Goal: Task Accomplishment & Management: Manage account settings

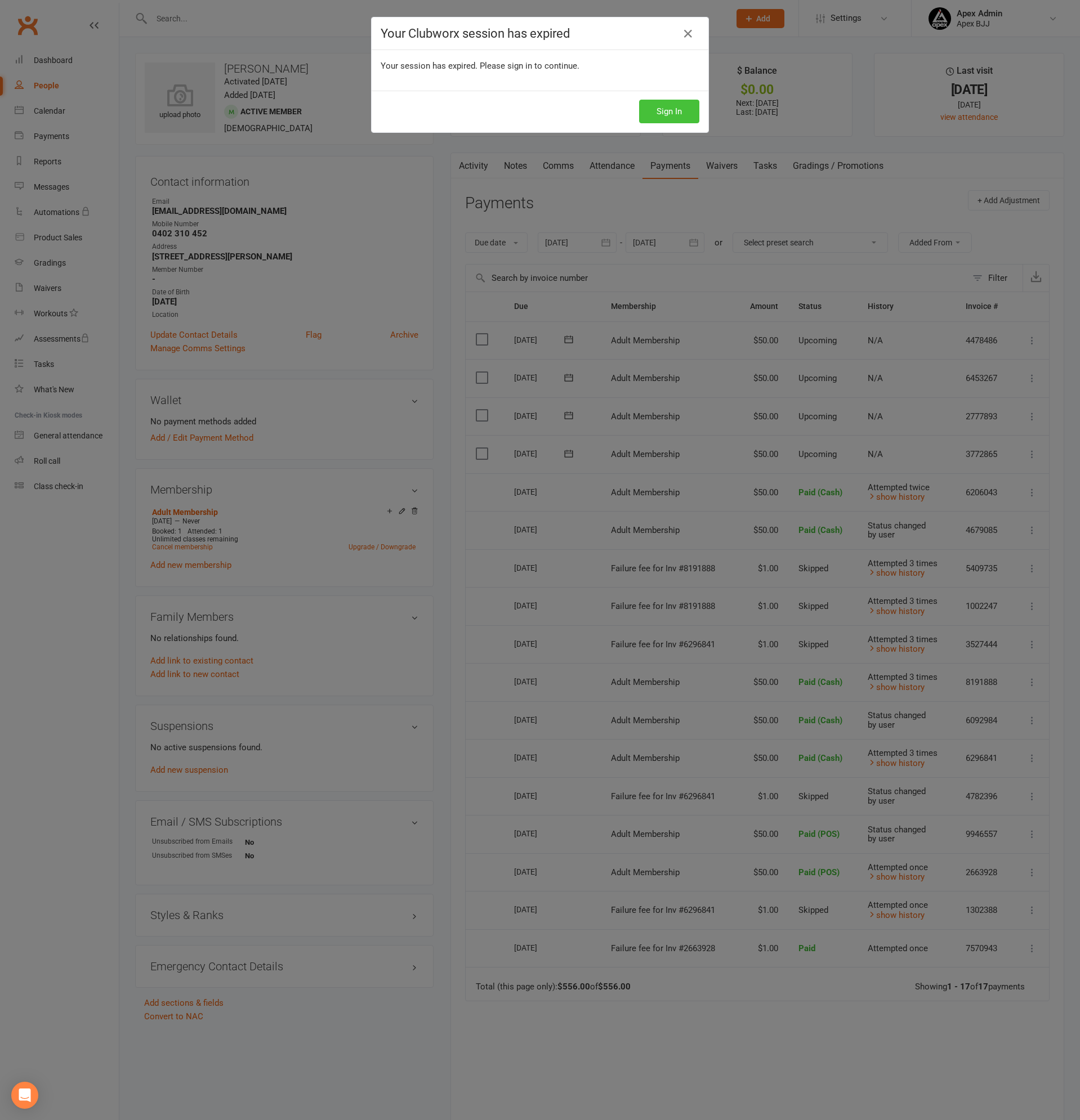
drag, startPoint x: 556, startPoint y: 543, endPoint x: 655, endPoint y: 117, distance: 437.4
click at [655, 117] on button "Sign In" at bounding box center [669, 111] width 60 height 23
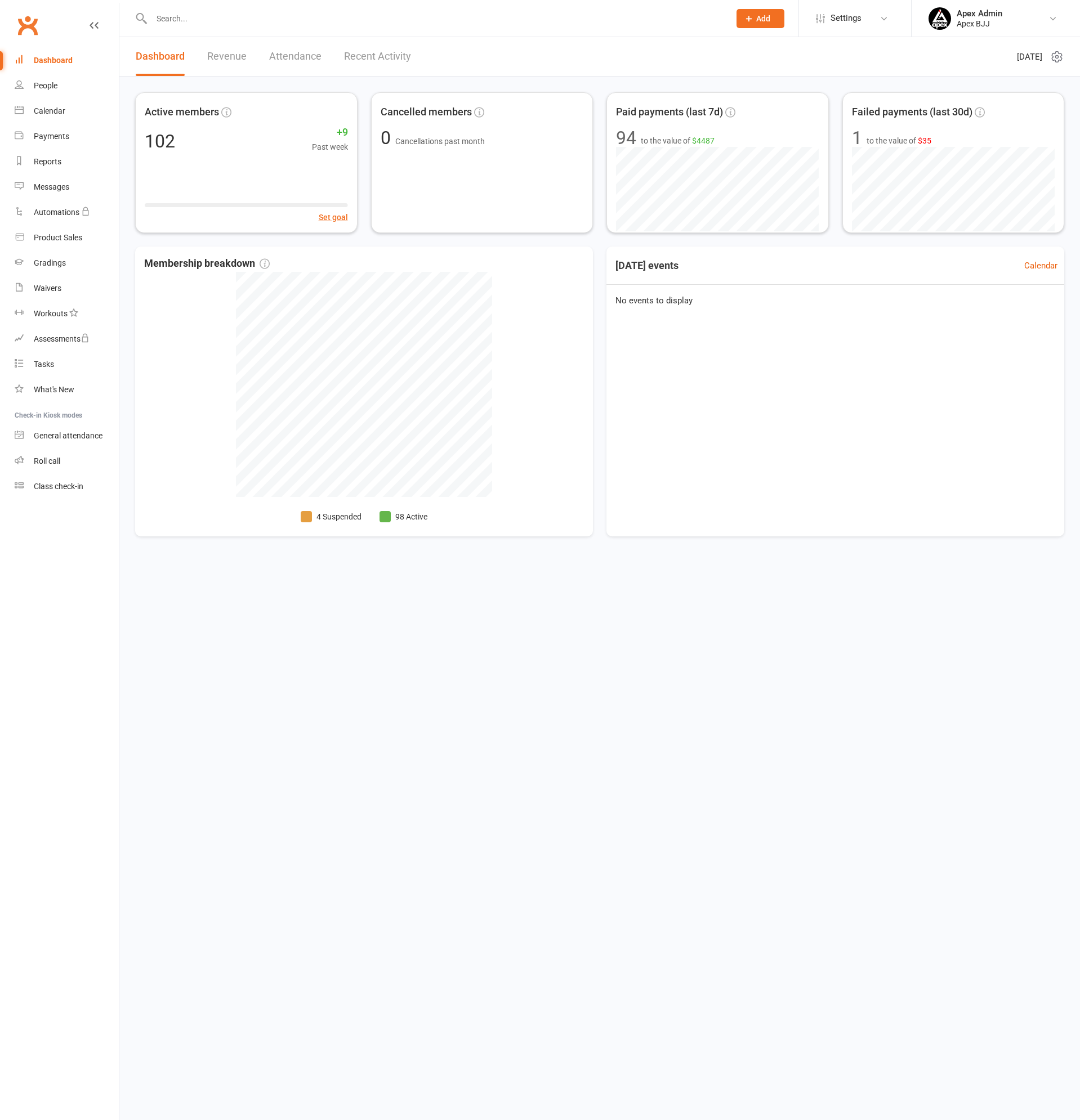
click at [217, 18] on input "text" at bounding box center [435, 18] width 573 height 16
type input "[PERSON_NAME]"
click at [205, 46] on div "[PERSON_NAME]" at bounding box center [193, 49] width 62 height 16
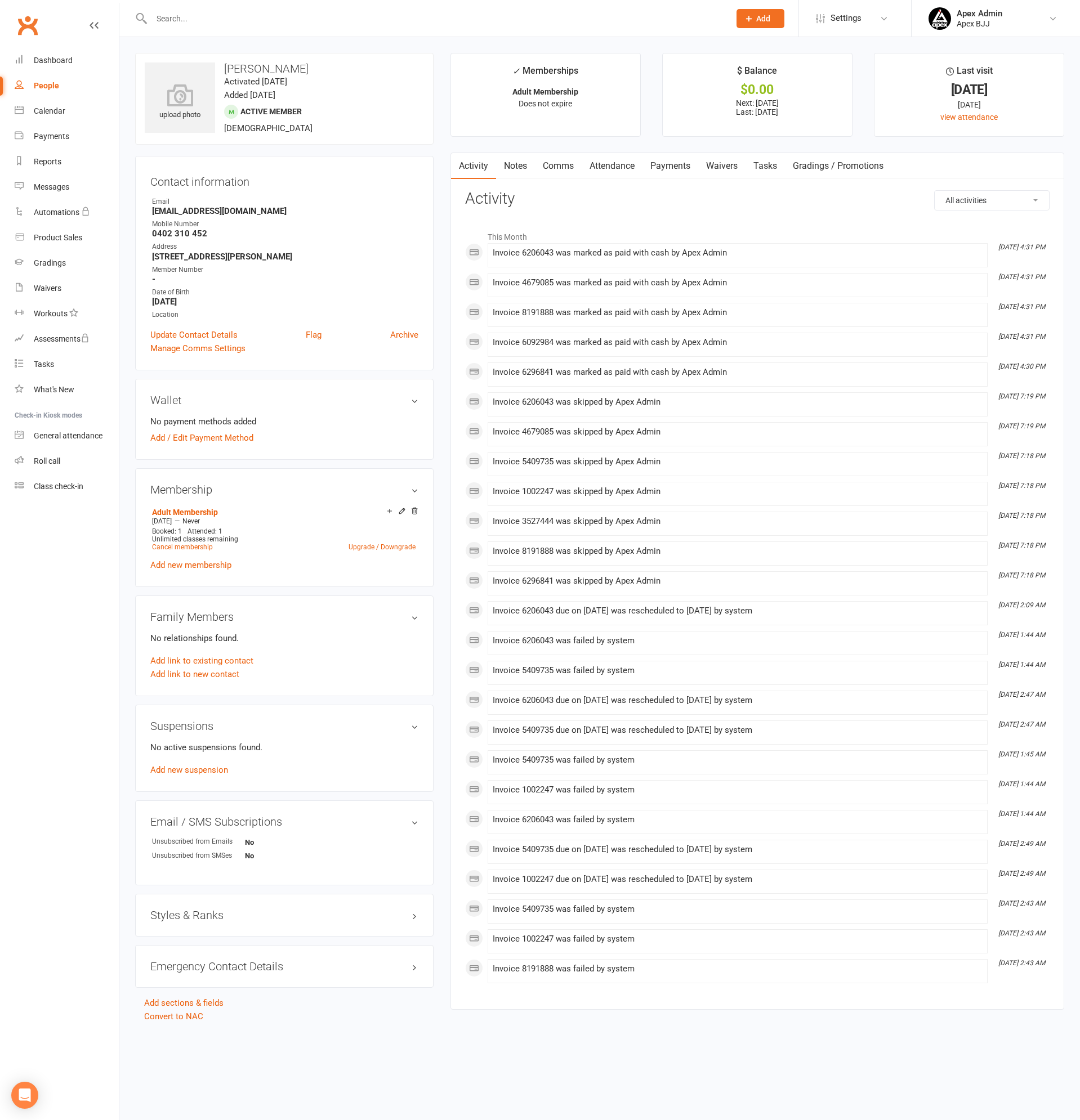
click at [672, 162] on link "Payments" at bounding box center [669, 166] width 55 height 26
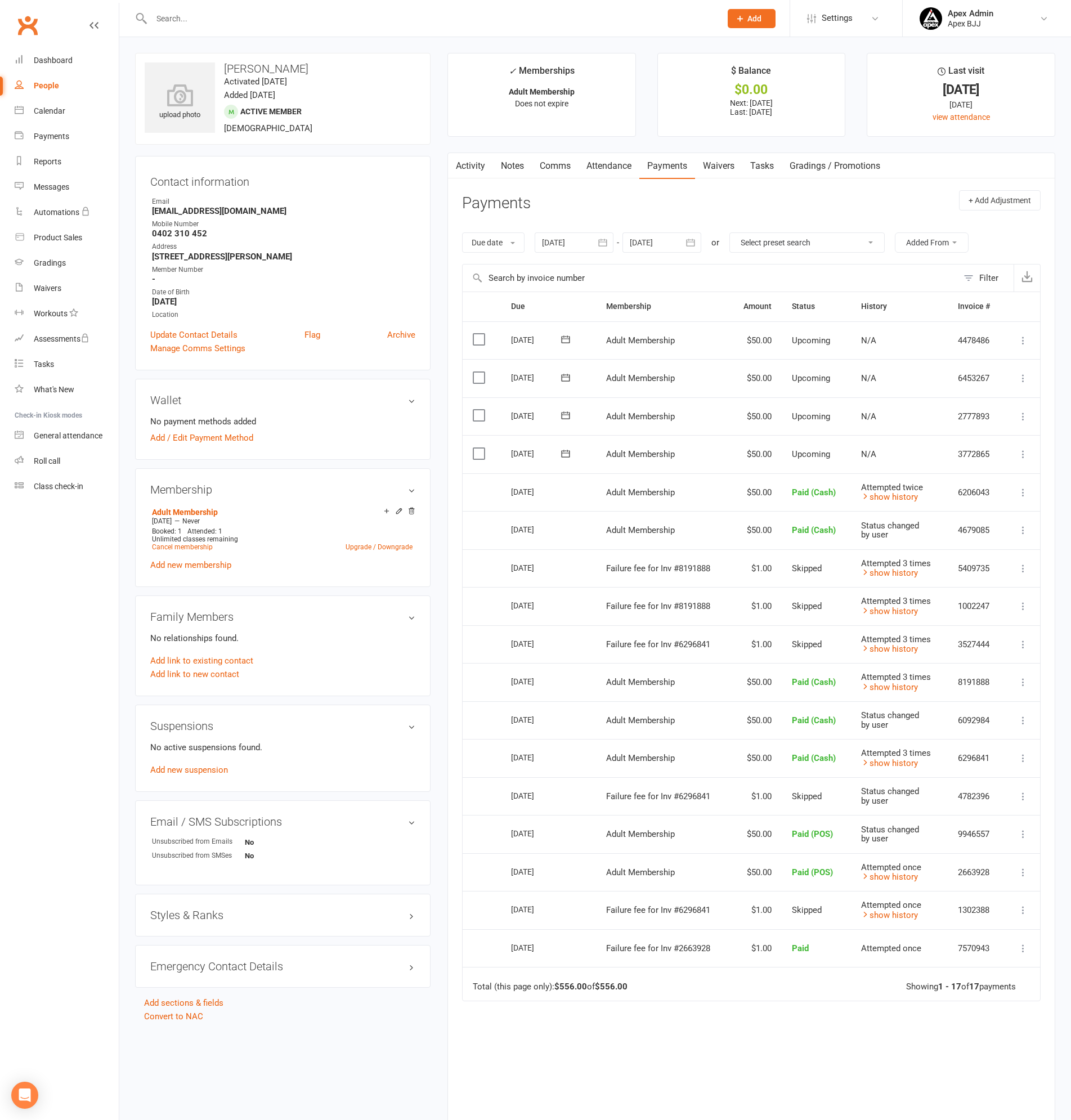
click at [1022, 455] on icon at bounding box center [1023, 454] width 11 height 11
click at [919, 548] on link "Skip" at bounding box center [962, 544] width 132 height 23
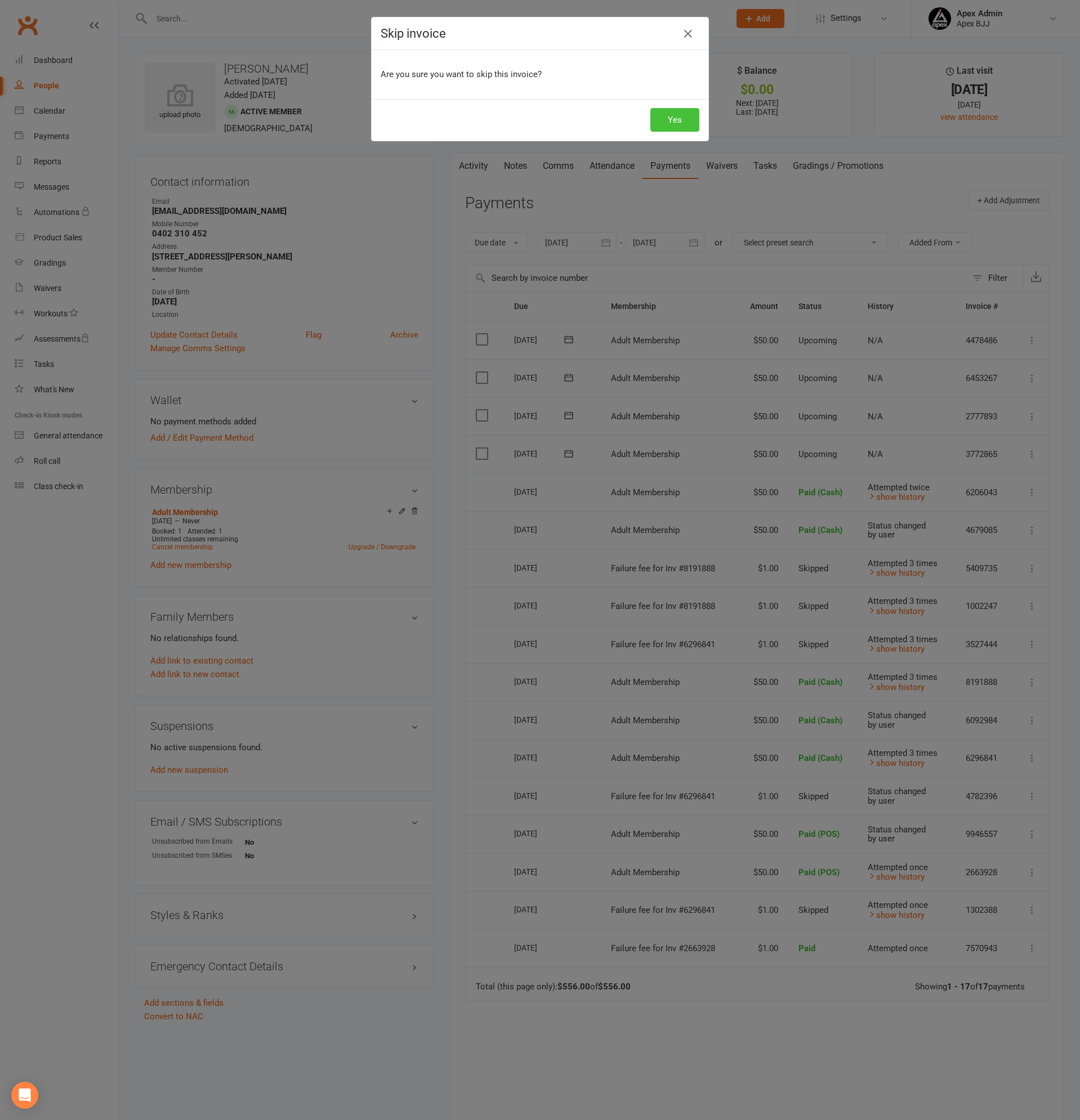
click at [686, 120] on button "Yes" at bounding box center [675, 119] width 49 height 23
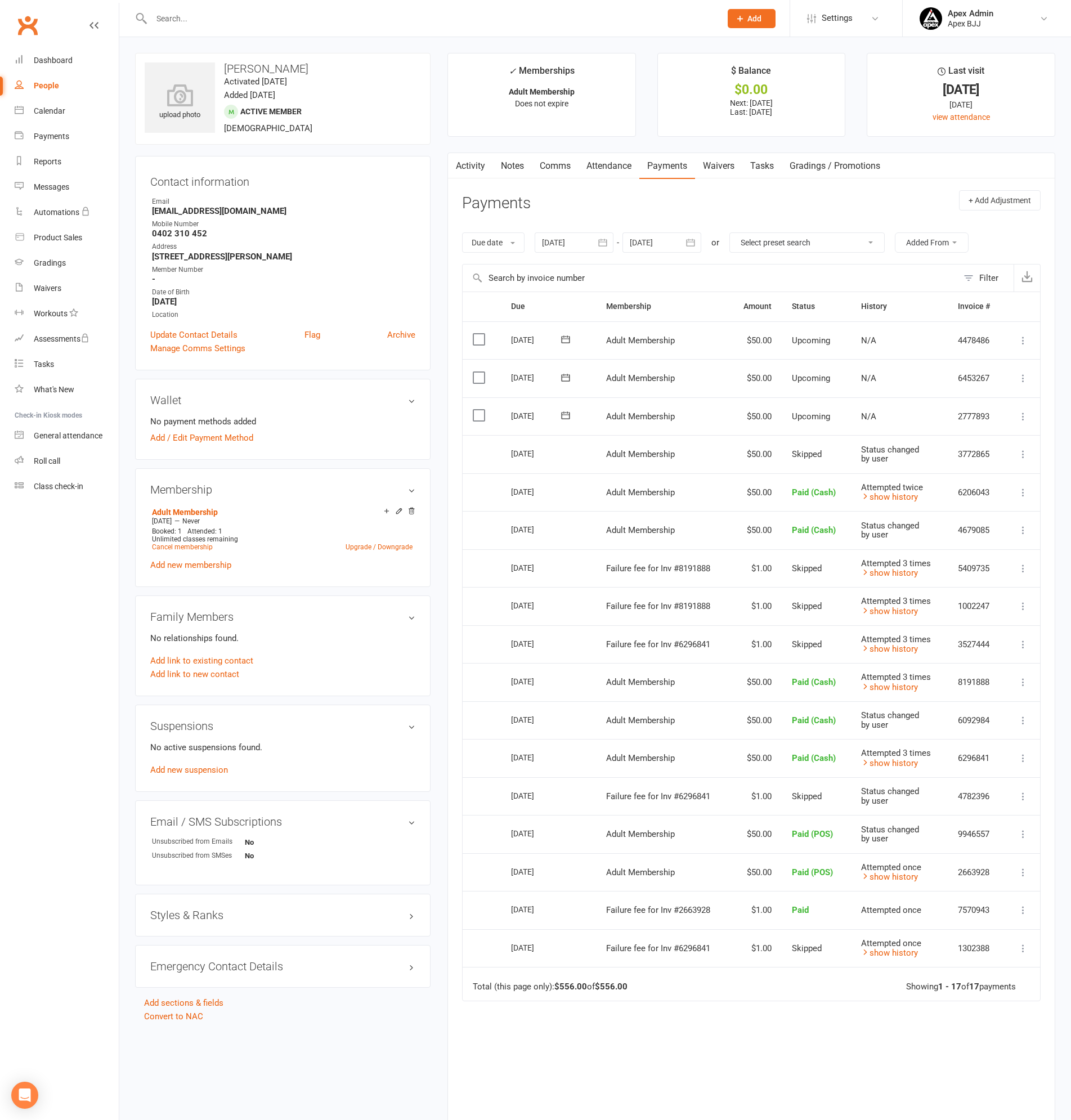
click at [466, 164] on link "Activity" at bounding box center [471, 166] width 45 height 26
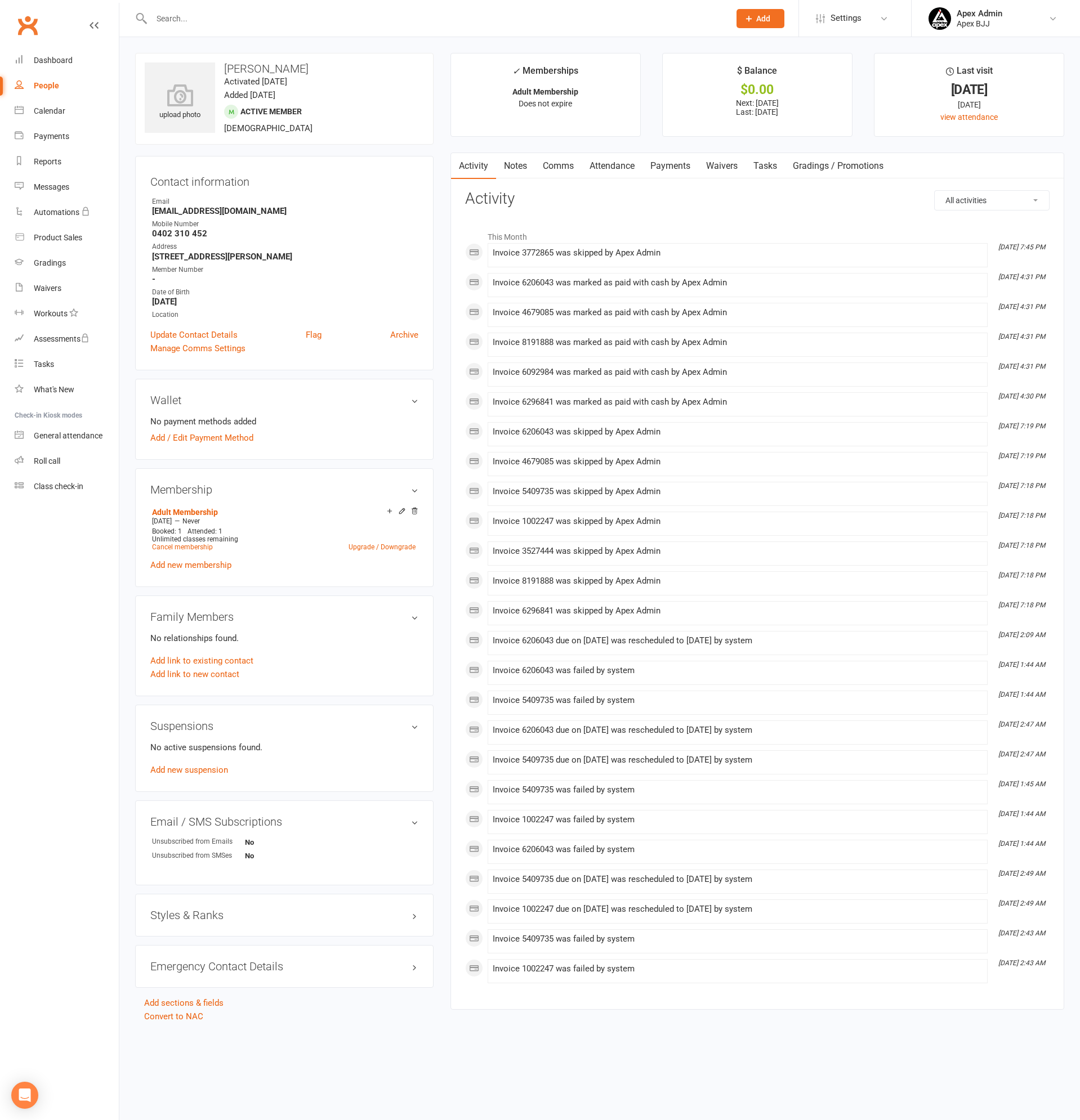
click at [514, 164] on link "Notes" at bounding box center [515, 166] width 39 height 26
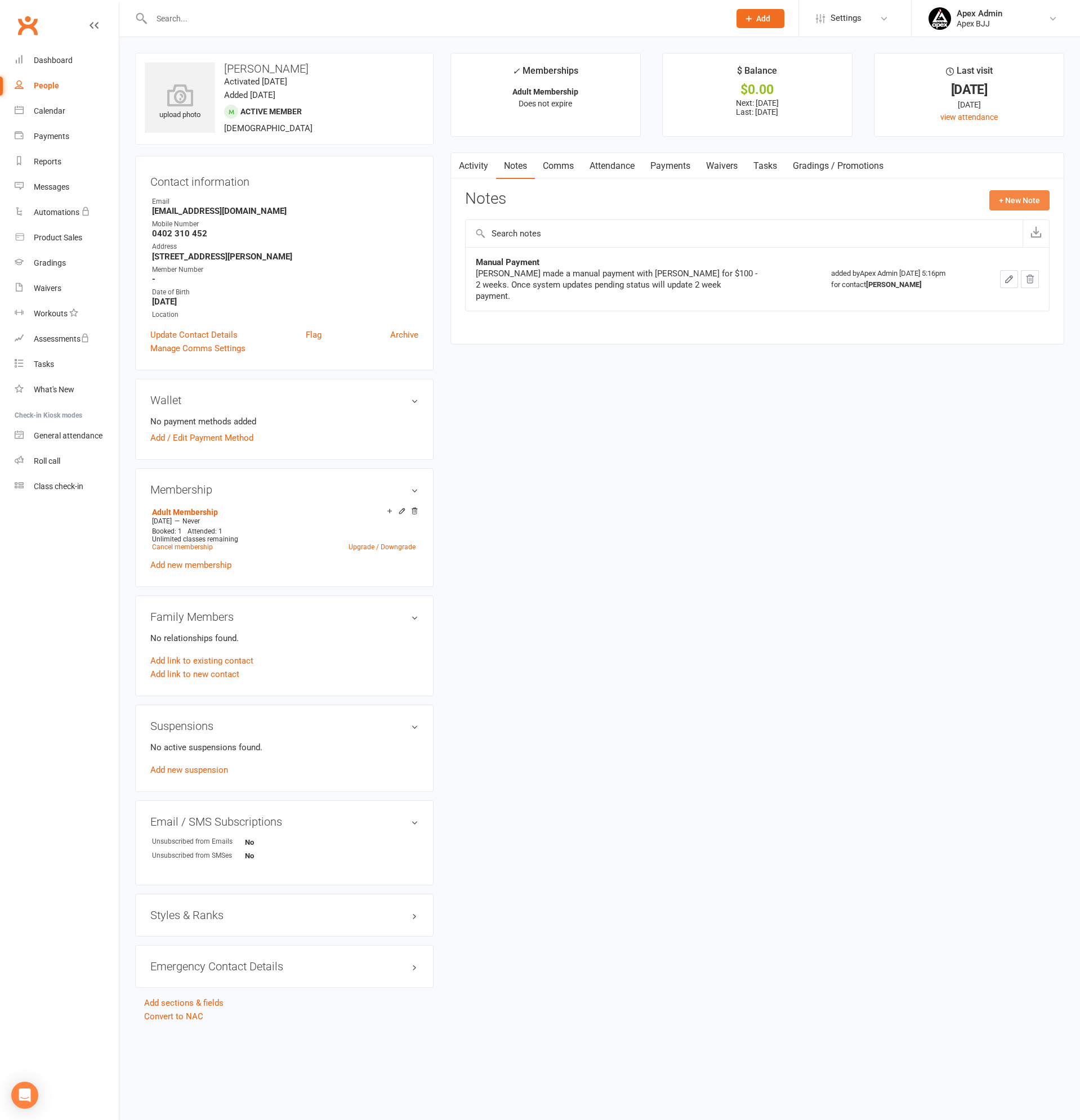
click at [1024, 196] on button "+ New Note" at bounding box center [1019, 200] width 60 height 21
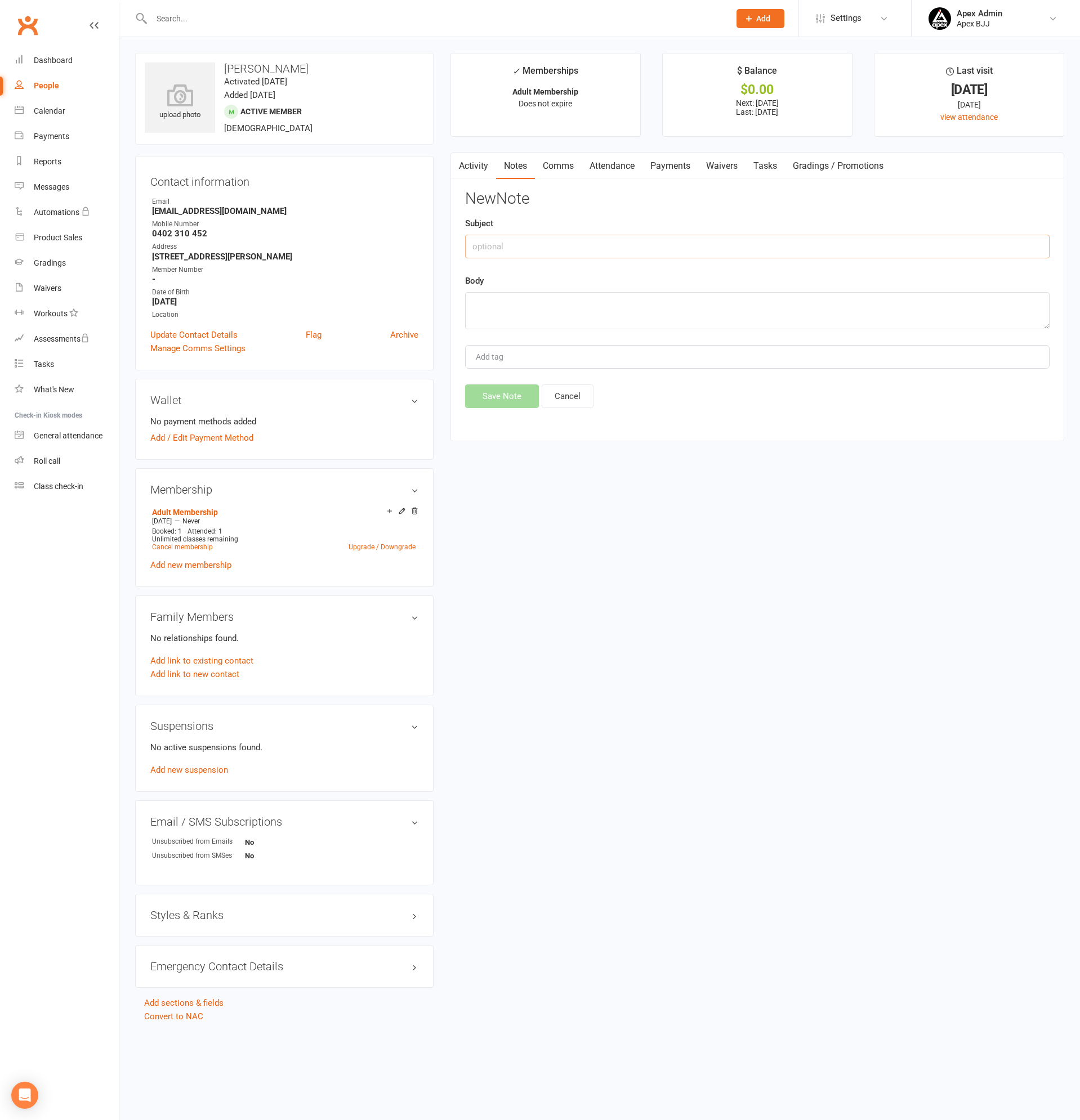
click at [559, 244] on input "text" at bounding box center [758, 246] width 585 height 23
type input "Membership Fee Payment"
click at [562, 312] on textarea at bounding box center [758, 311] width 585 height 38
type textarea "$250 Cash Payment. Next Scheduled Payment [DATE]."
click at [509, 391] on button "Save Note" at bounding box center [502, 396] width 73 height 23
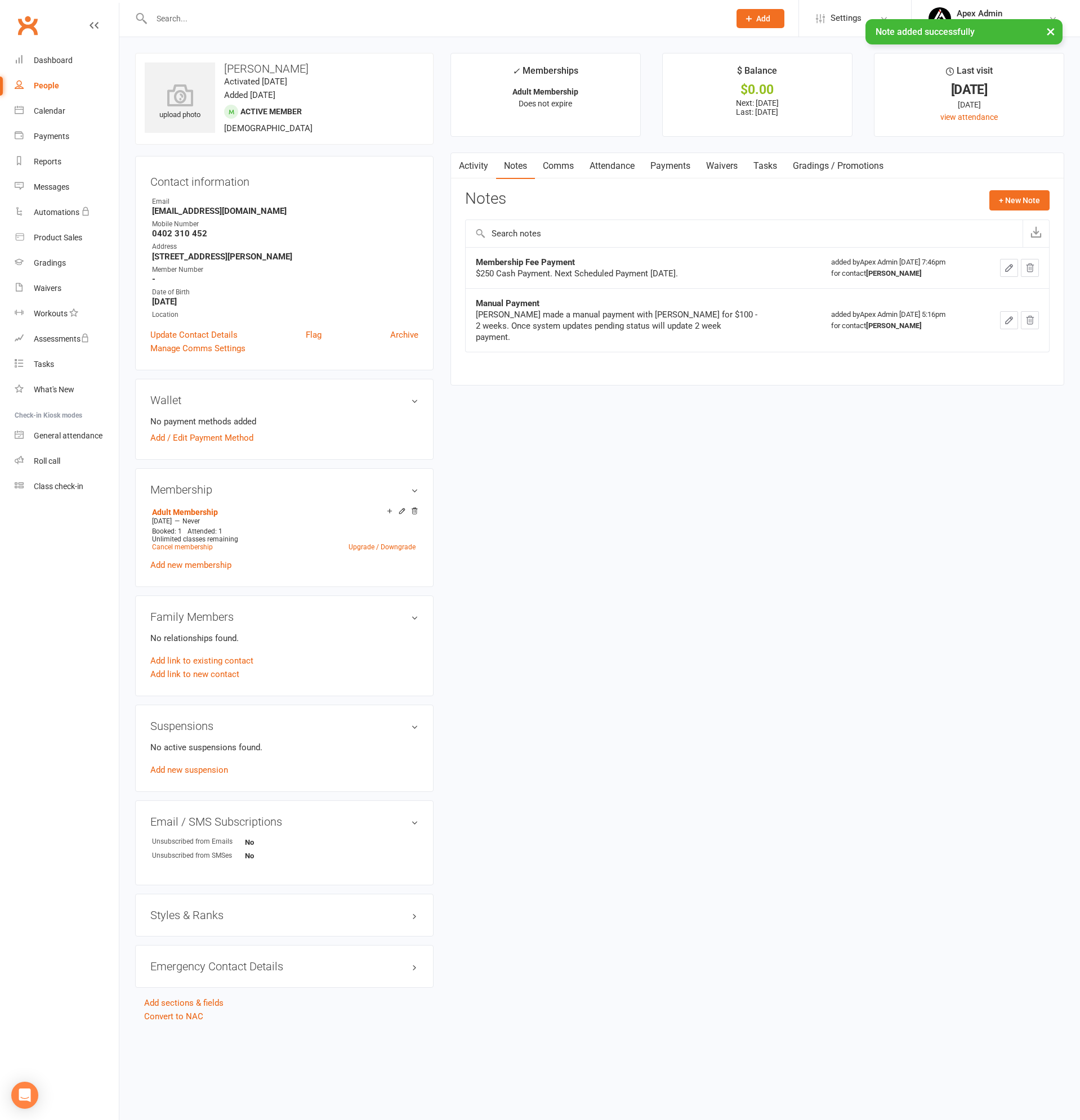
click at [662, 164] on link "Payments" at bounding box center [669, 166] width 55 height 26
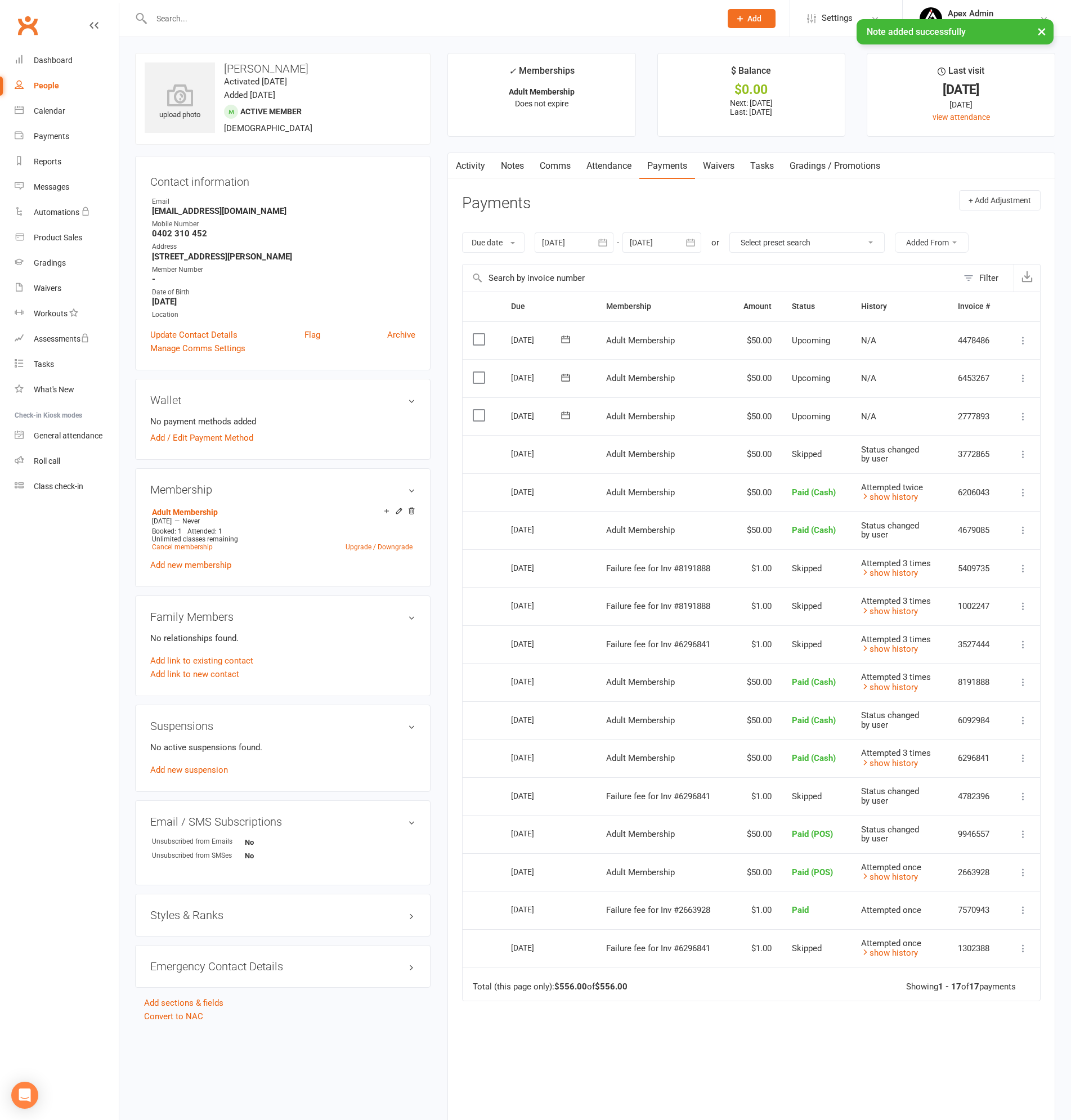
click at [37, 87] on div "People" at bounding box center [46, 86] width 25 height 9
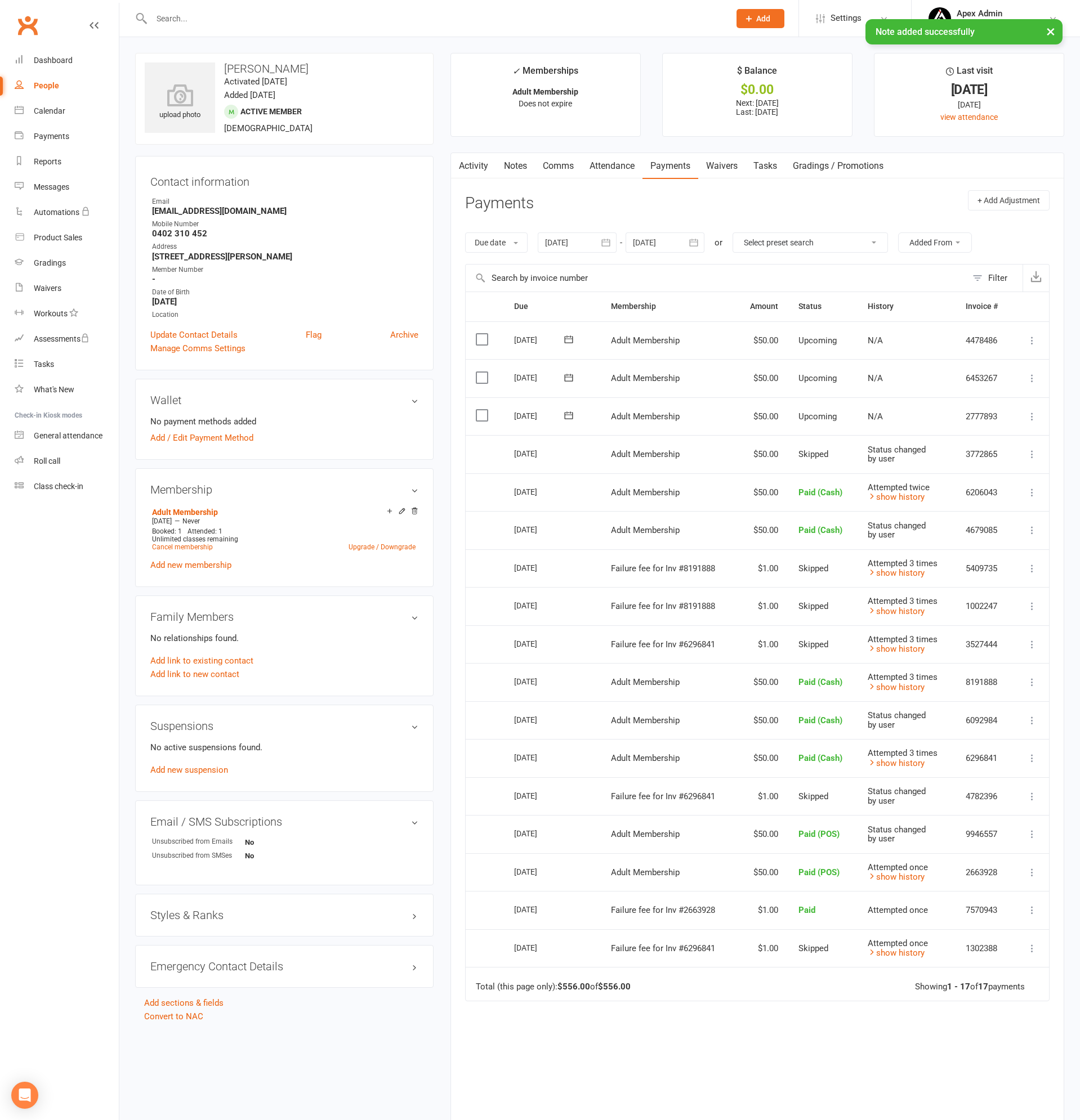
select select "100"
